Goal: Task Accomplishment & Management: Manage account settings

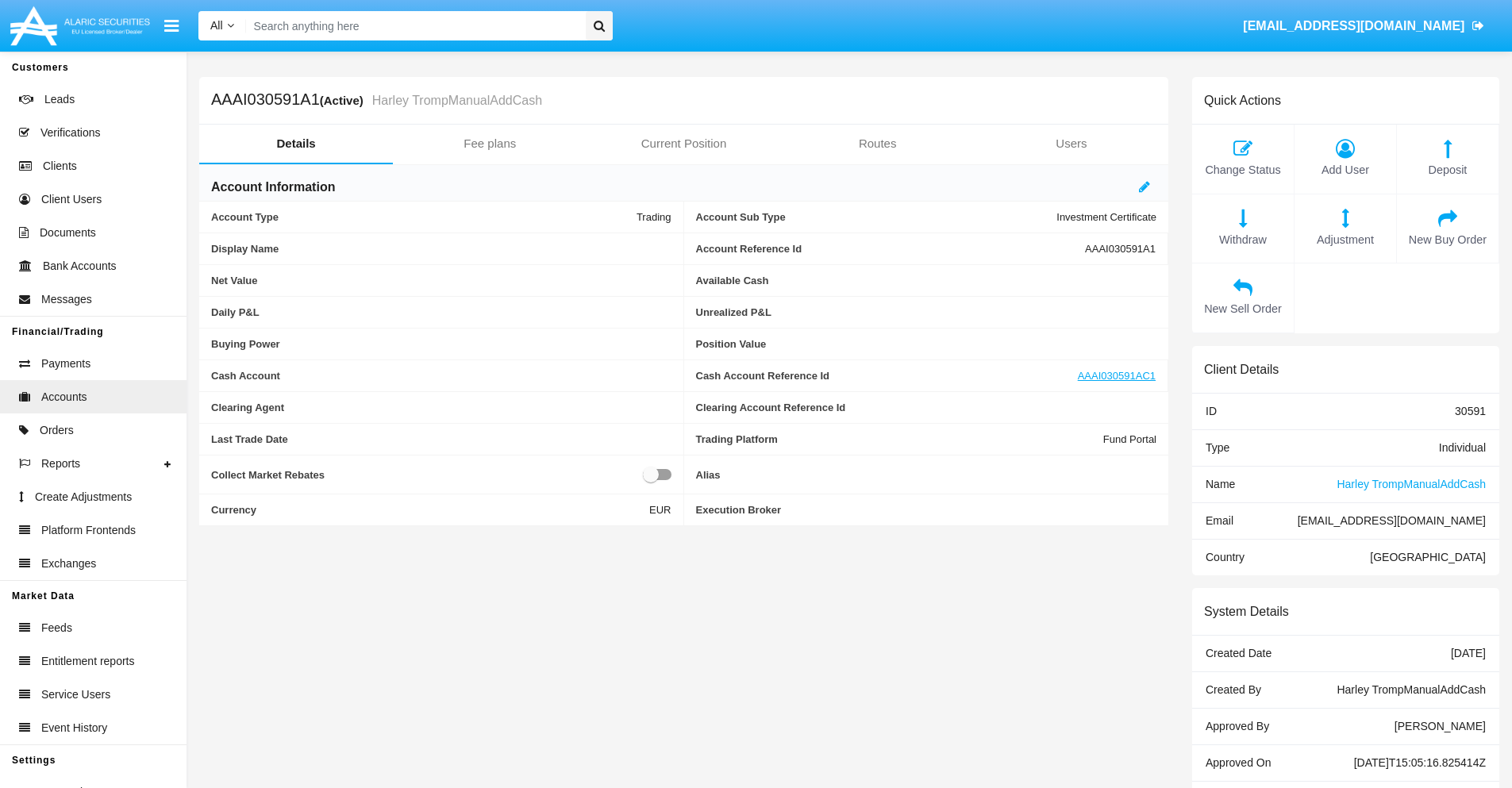
click at [489, 143] on link "Fee plans" at bounding box center [489, 144] width 193 height 38
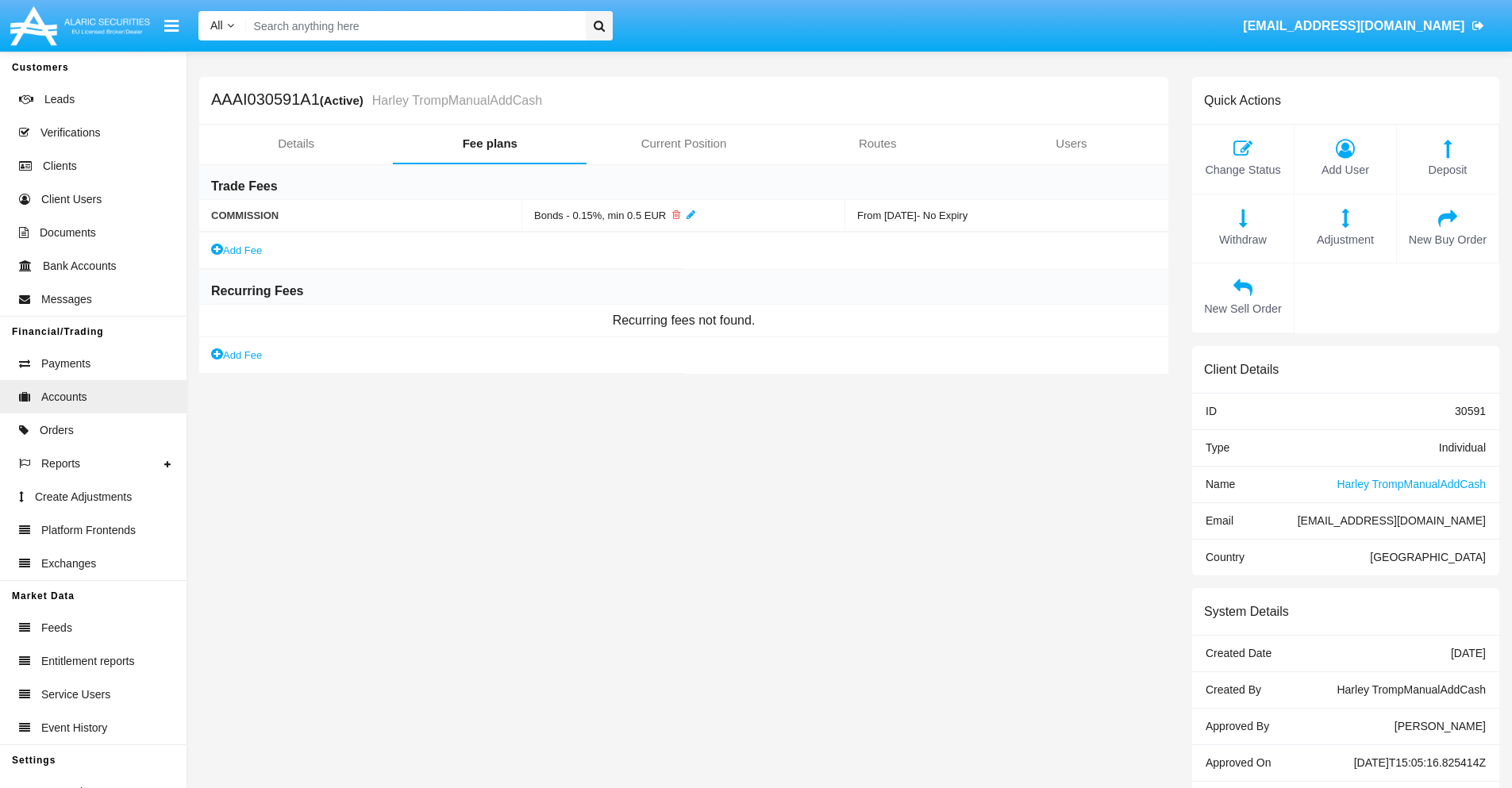
click at [237, 355] on link "Add Fee" at bounding box center [236, 355] width 51 height 16
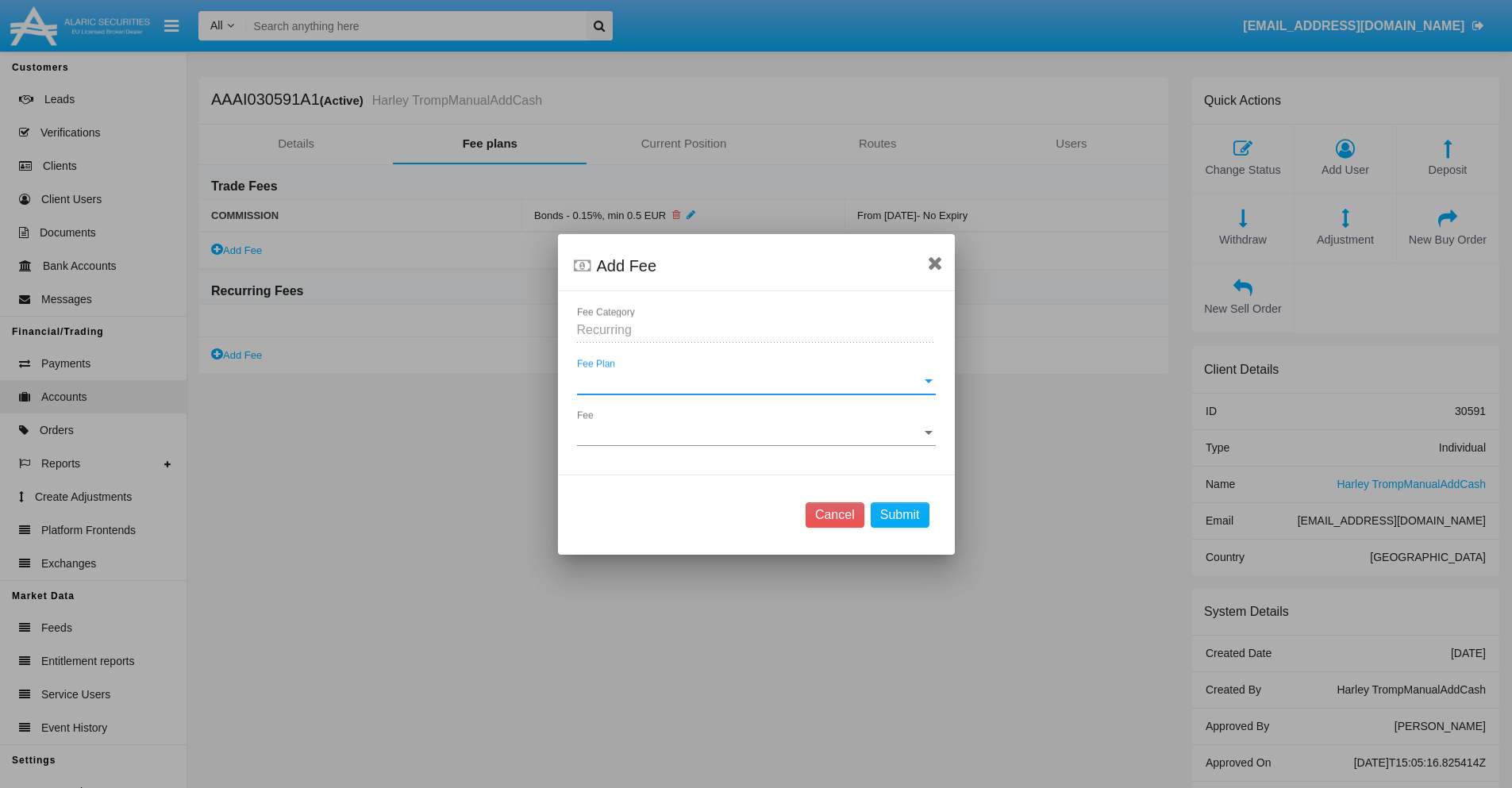
click at [756, 381] on span "Fee Plan" at bounding box center [749, 382] width 344 height 14
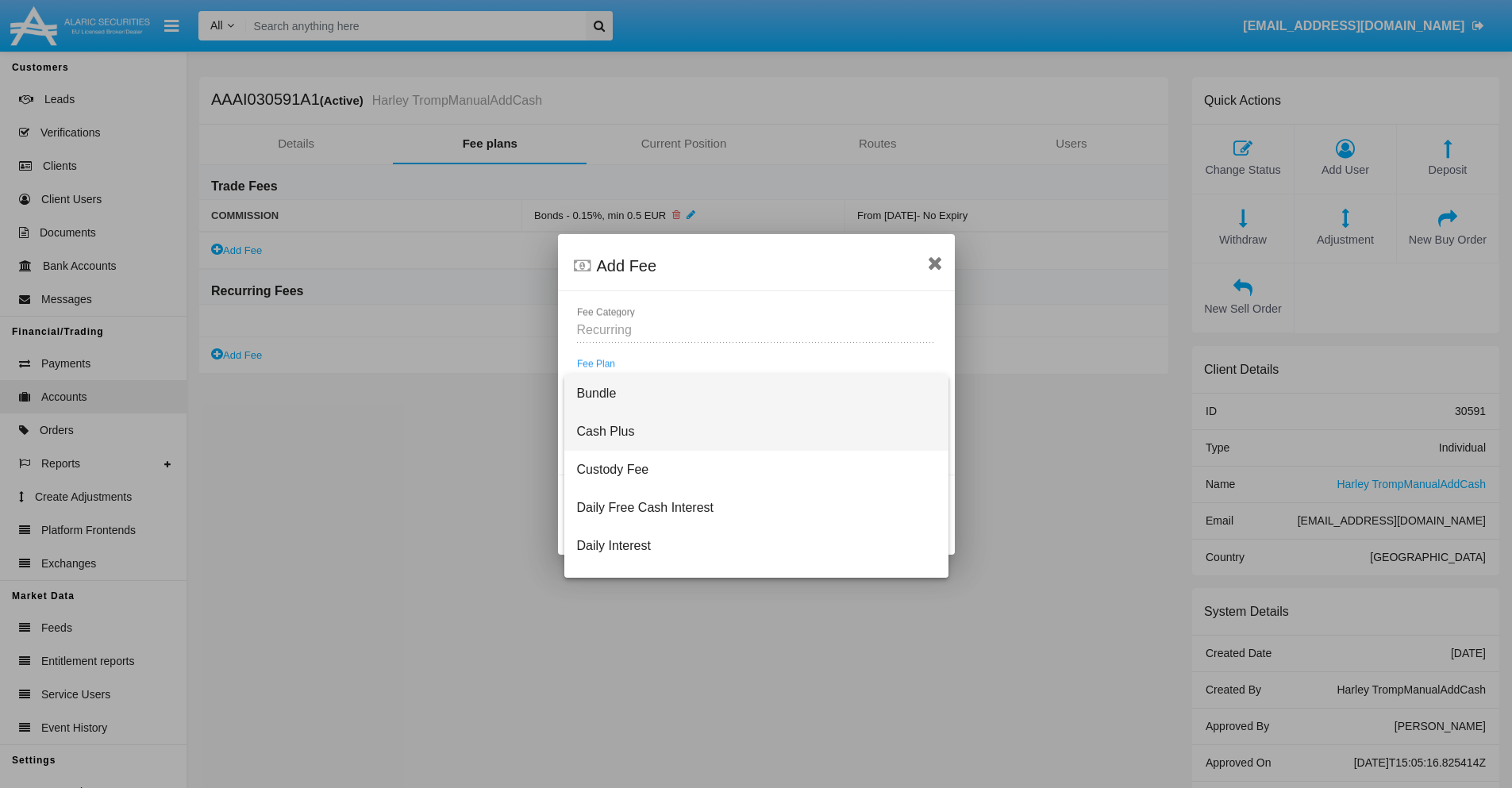
click at [750, 431] on span "Cash Plus" at bounding box center [756, 431] width 359 height 38
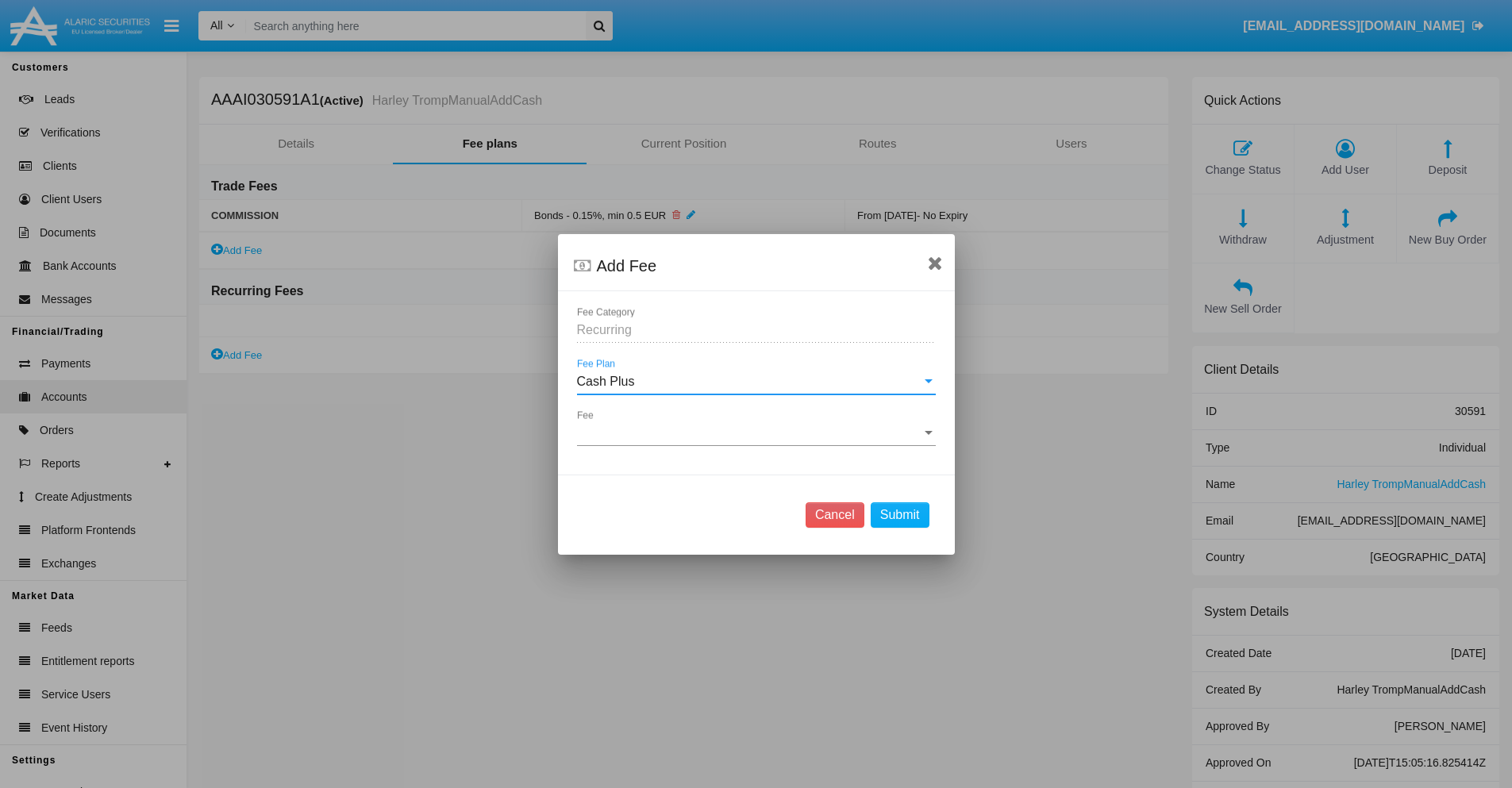
click at [756, 432] on span "Fee" at bounding box center [749, 432] width 344 height 14
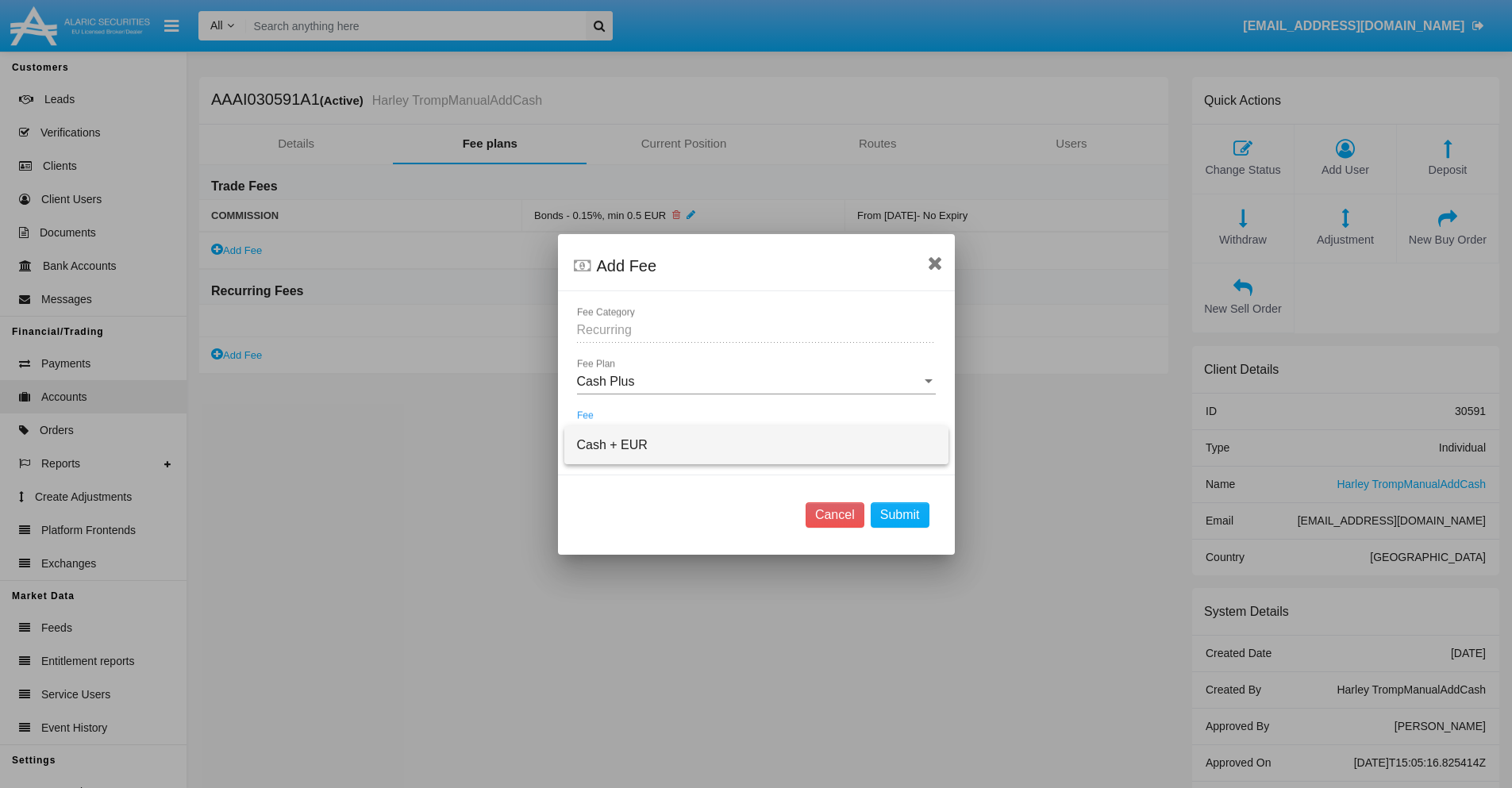
click at [756, 444] on span "Cash + EUR" at bounding box center [756, 445] width 359 height 38
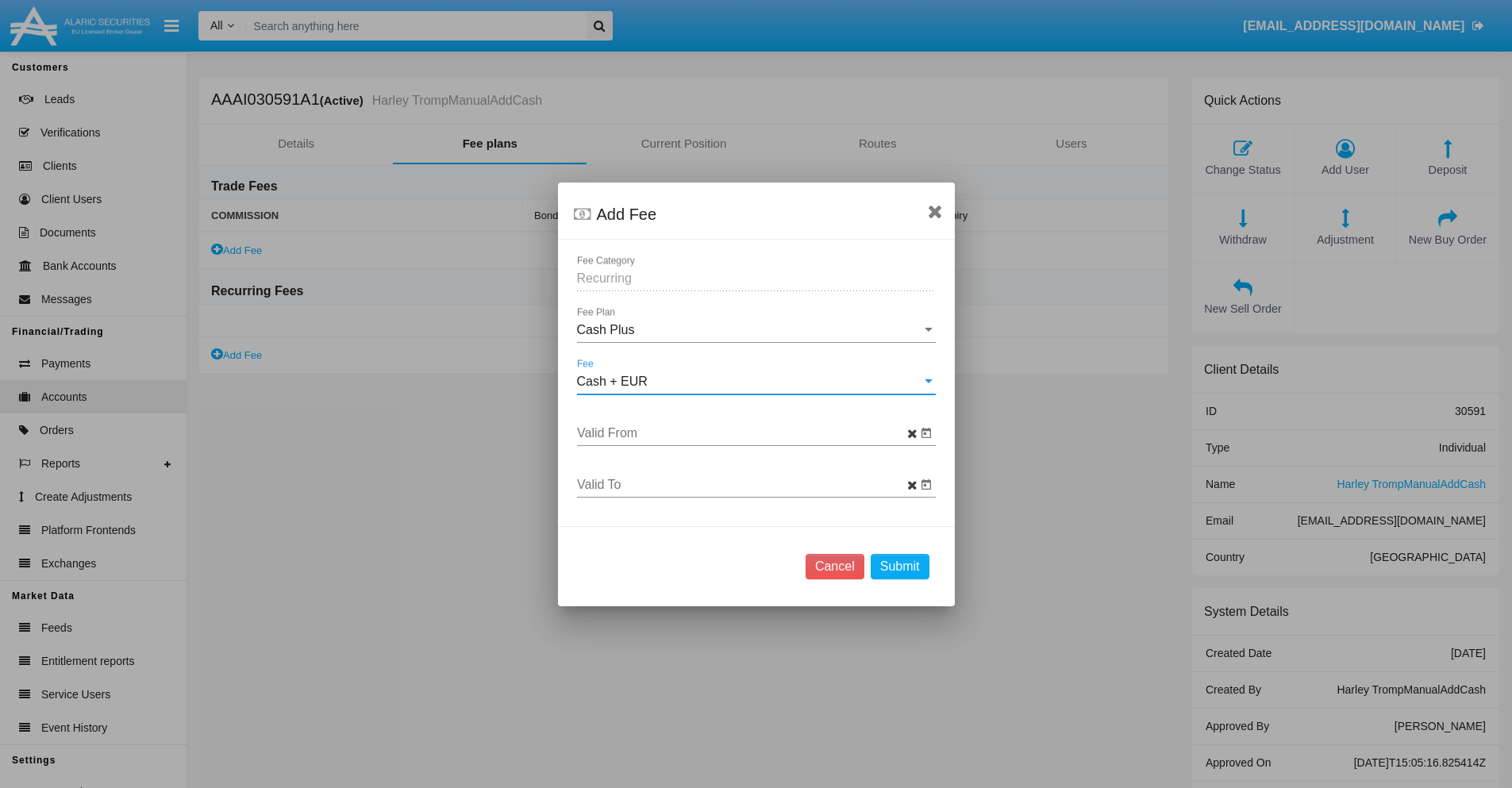
click at [746, 432] on input "Valid From" at bounding box center [746, 432] width 339 height 14
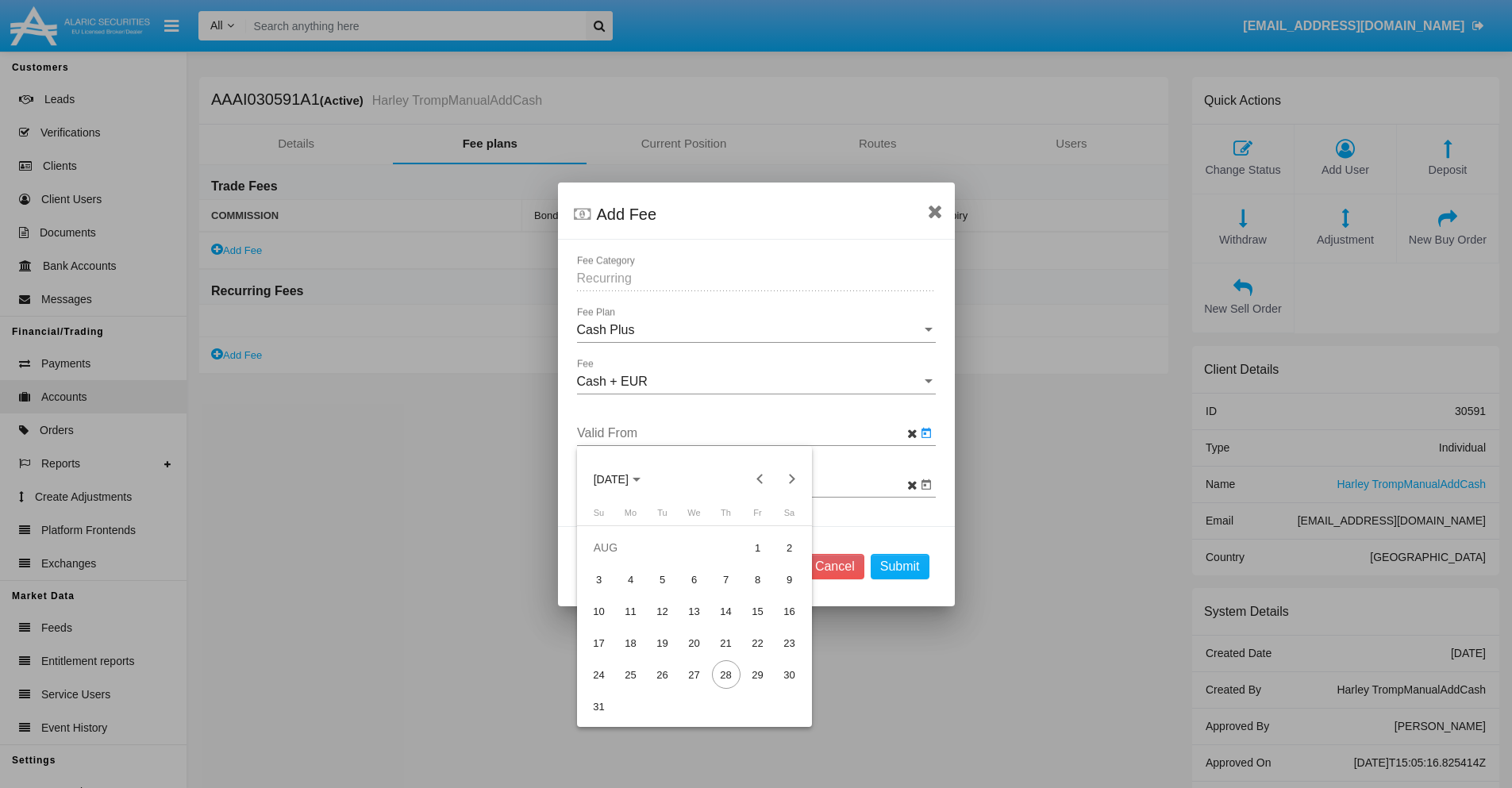
click at [625, 479] on span "[DATE]" at bounding box center [610, 479] width 35 height 12
click at [666, 591] on div "2025" at bounding box center [666, 592] width 50 height 29
click at [777, 591] on div "AUG" at bounding box center [778, 592] width 50 height 29
click at [726, 675] on div "28" at bounding box center [727, 675] width 29 height 29
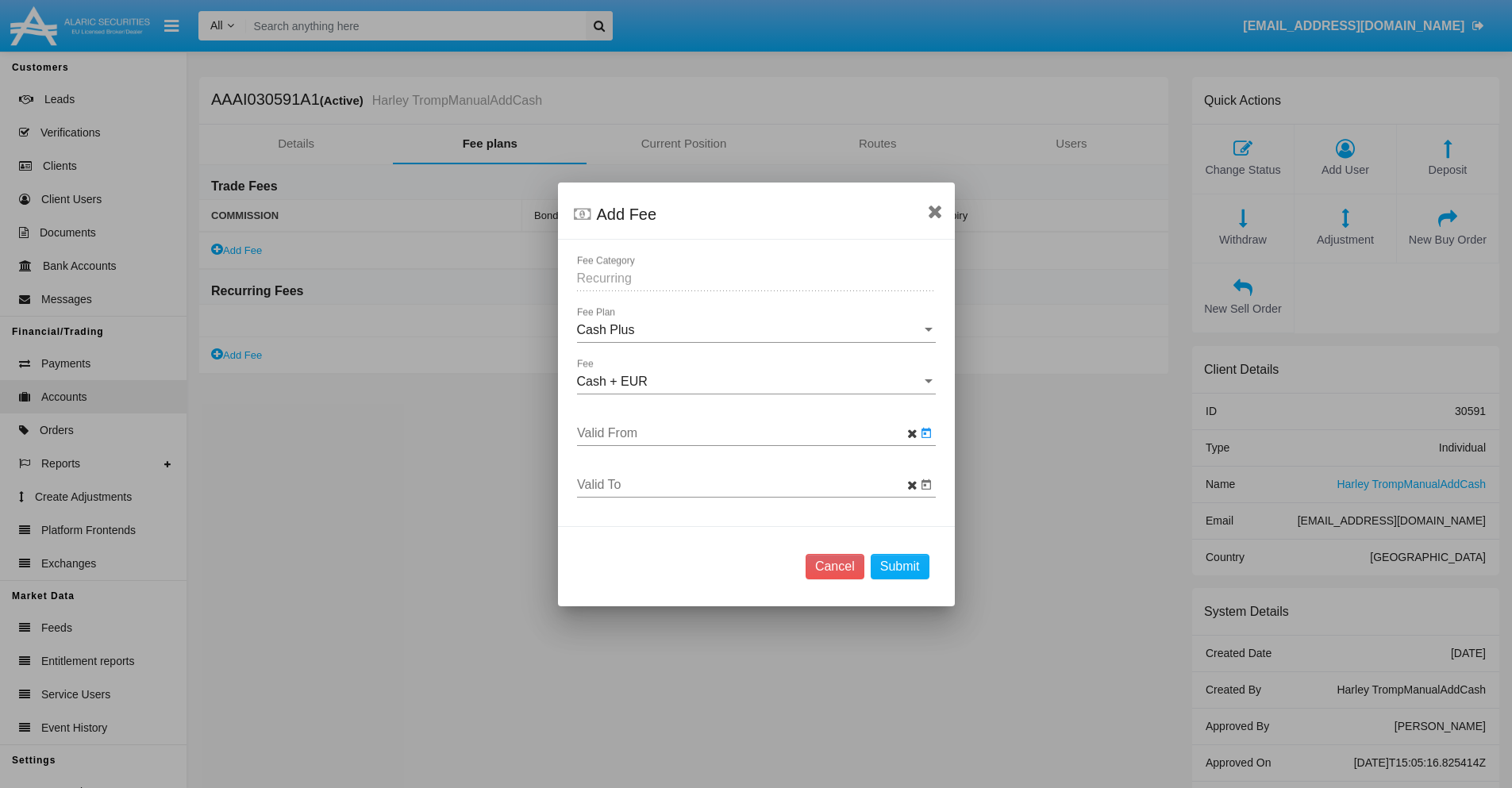
type input "[DATE]"
click at [746, 484] on input "Valid To" at bounding box center [746, 484] width 339 height 14
click at [625, 213] on span "[DATE]" at bounding box center [610, 213] width 35 height 12
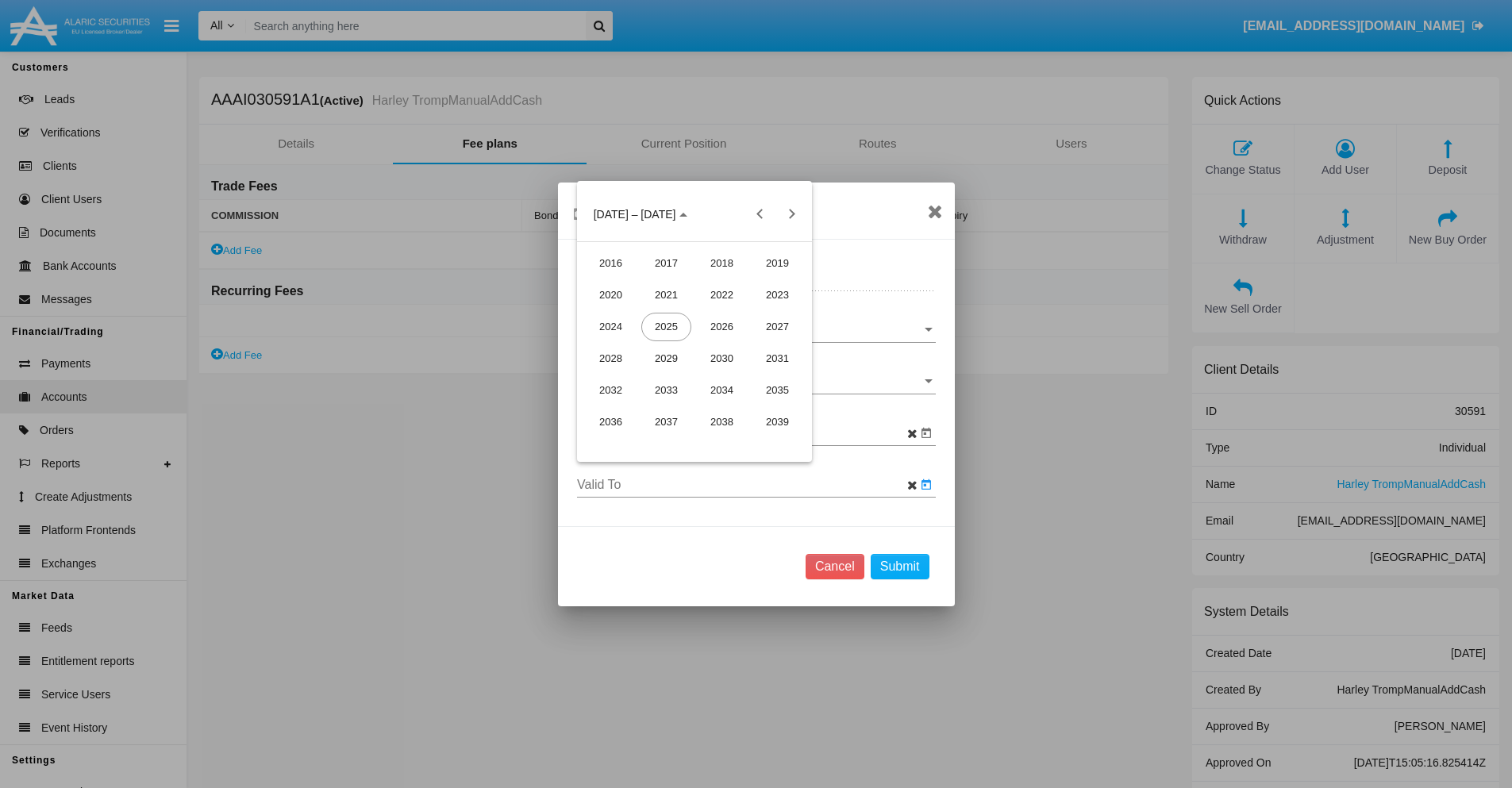
click at [666, 326] on div "2025" at bounding box center [666, 327] width 50 height 29
click at [610, 357] on div "SEP" at bounding box center [610, 358] width 50 height 29
click at [630, 441] on div "29" at bounding box center [631, 441] width 29 height 29
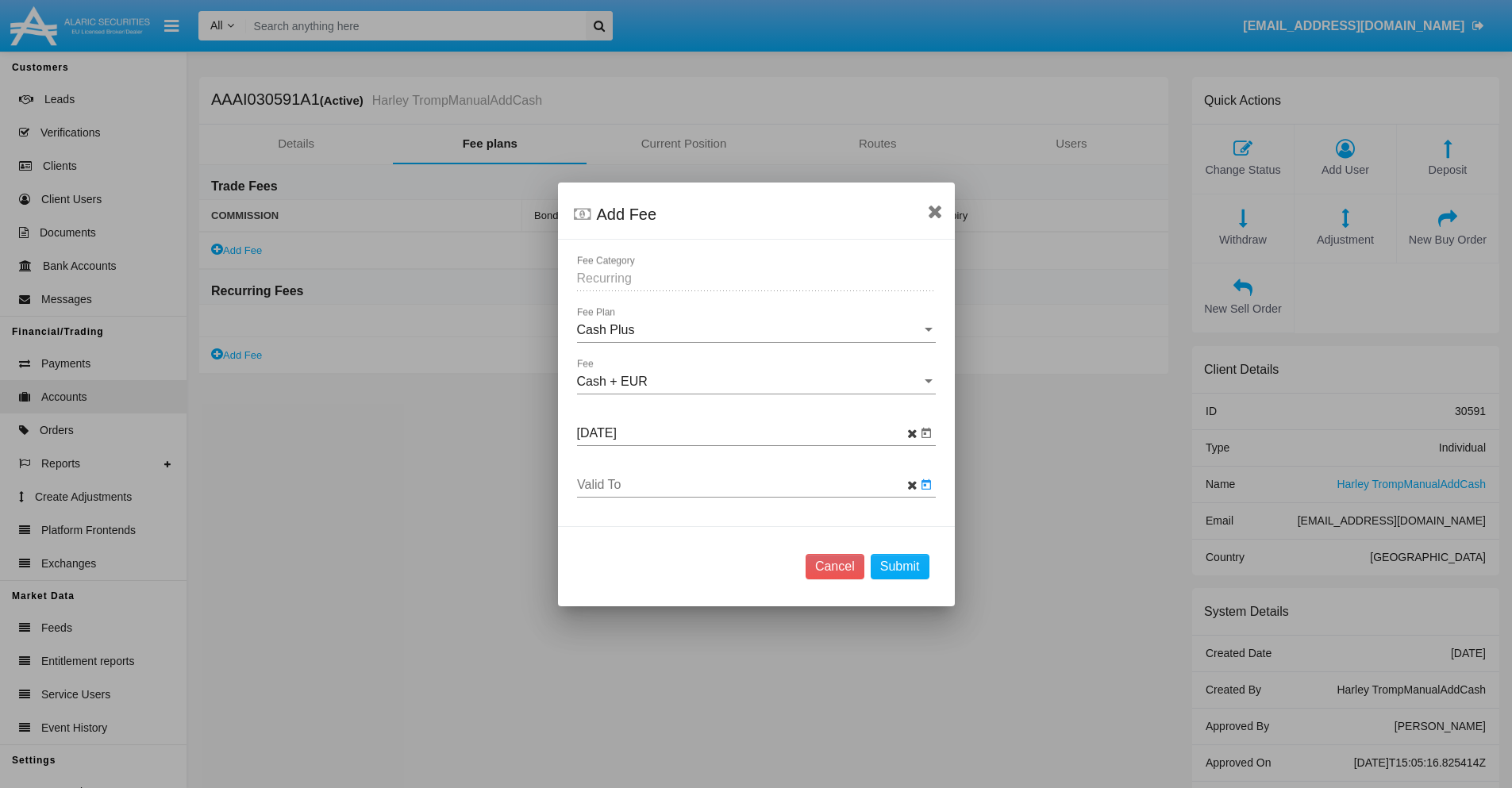
type input "[DATE]"
click at [899, 566] on button "Submit" at bounding box center [900, 566] width 59 height 25
